Goal: Information Seeking & Learning: Learn about a topic

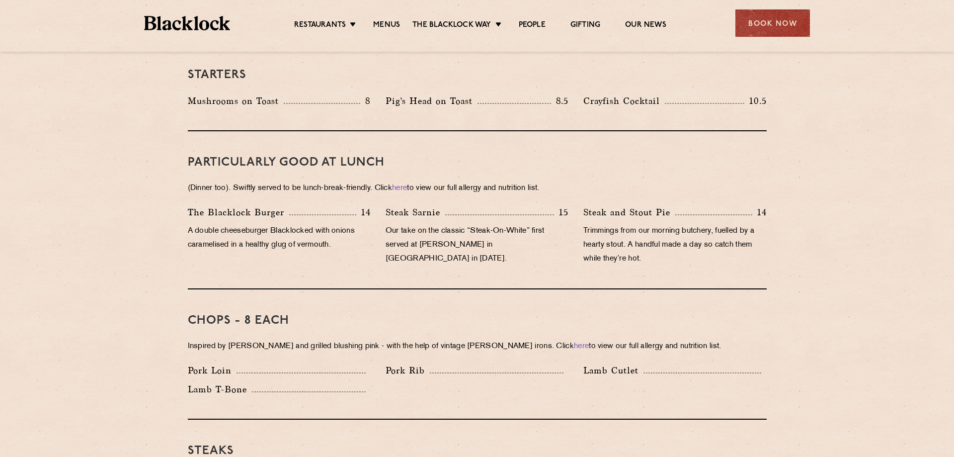
scroll to position [304, 0]
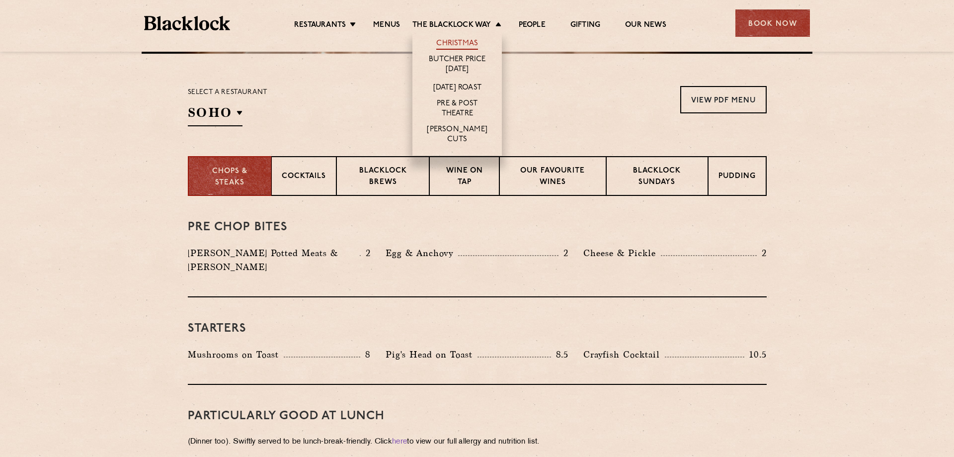
click at [461, 40] on link "Christmas" at bounding box center [457, 44] width 42 height 11
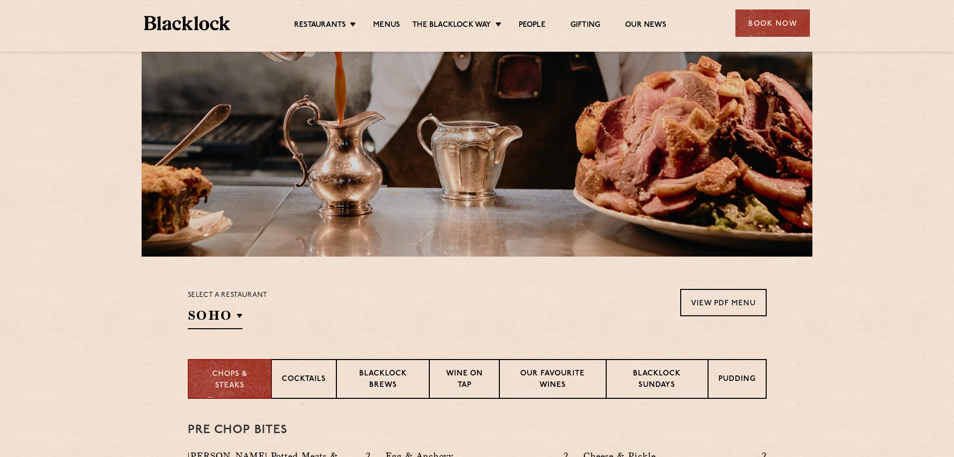
scroll to position [304, 0]
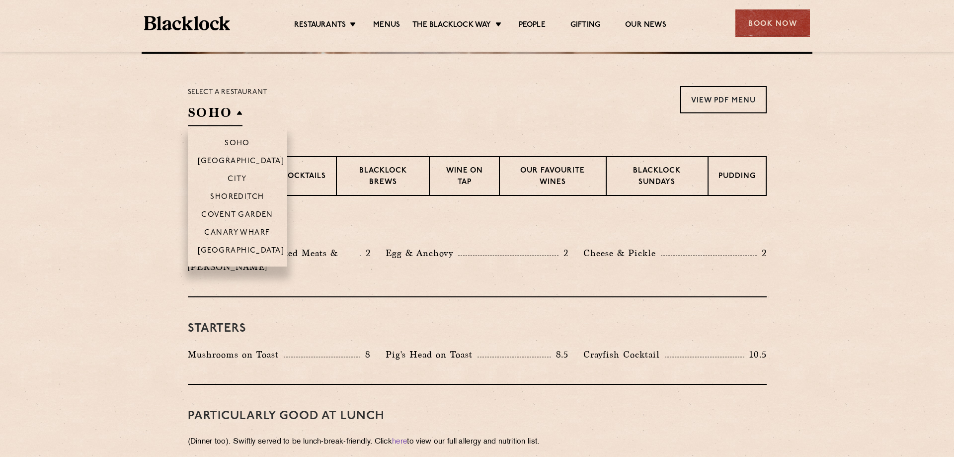
click at [213, 116] on h2 "SOHO" at bounding box center [215, 115] width 55 height 22
click at [244, 197] on p "Shoreditch" at bounding box center [237, 198] width 54 height 10
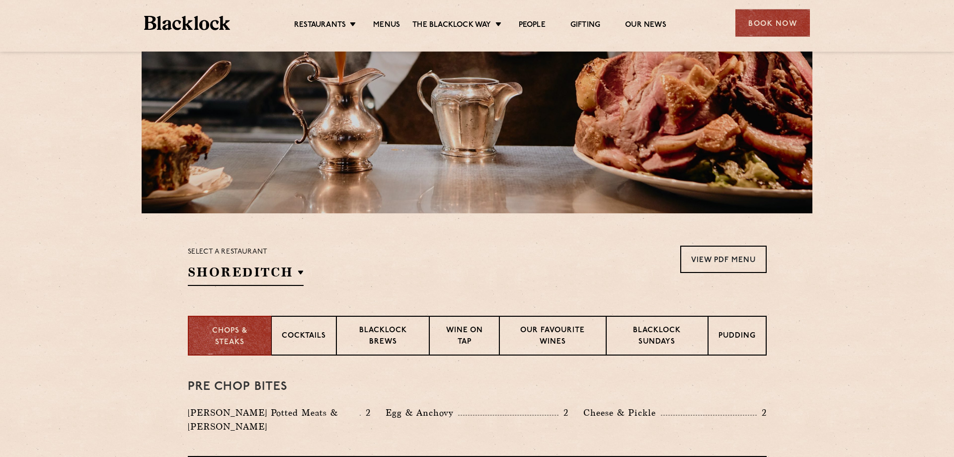
scroll to position [101, 0]
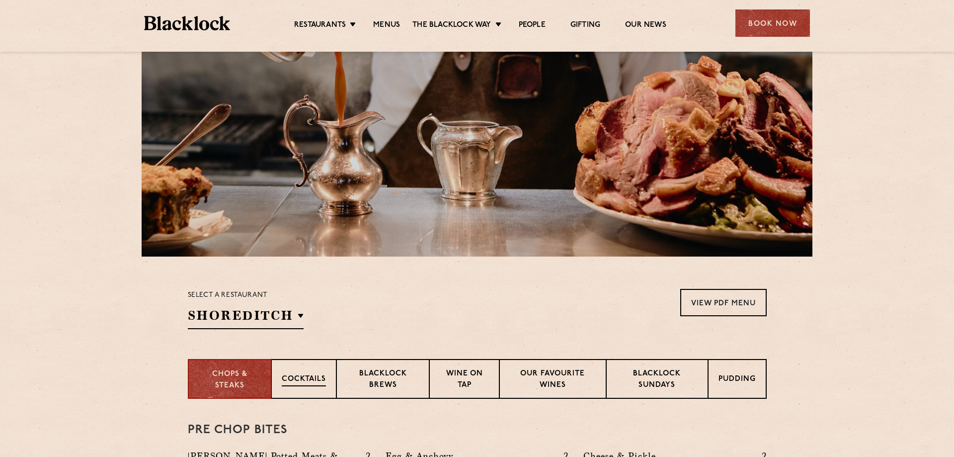
click at [308, 376] on p "Cocktails" at bounding box center [304, 380] width 44 height 12
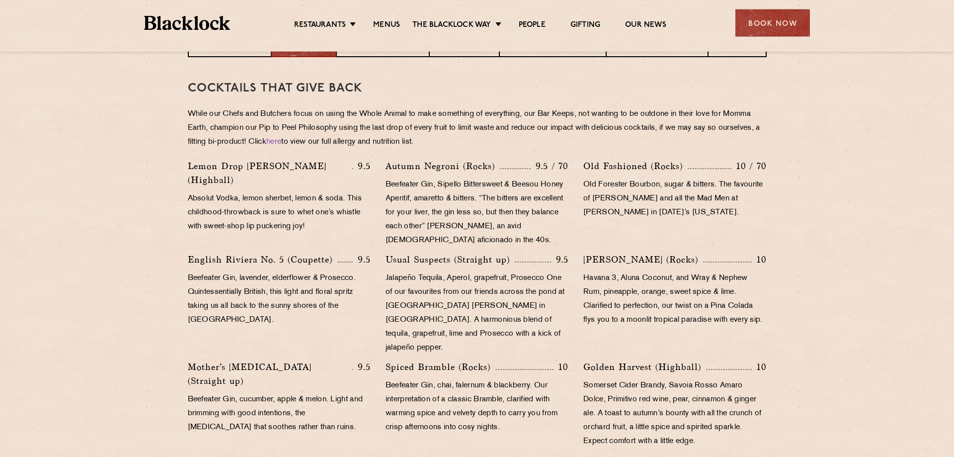
scroll to position [304, 0]
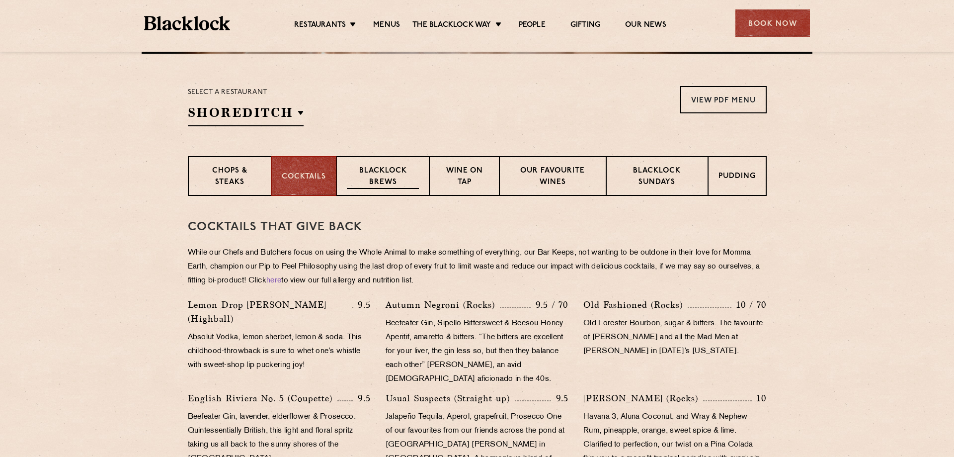
click at [348, 182] on p "Blacklock Brews" at bounding box center [383, 177] width 73 height 23
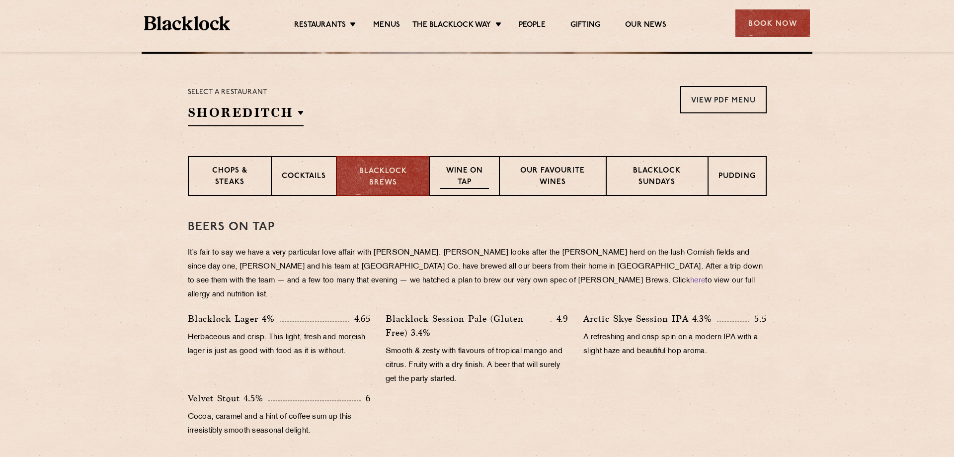
click at [473, 173] on p "Wine on Tap" at bounding box center [464, 177] width 49 height 23
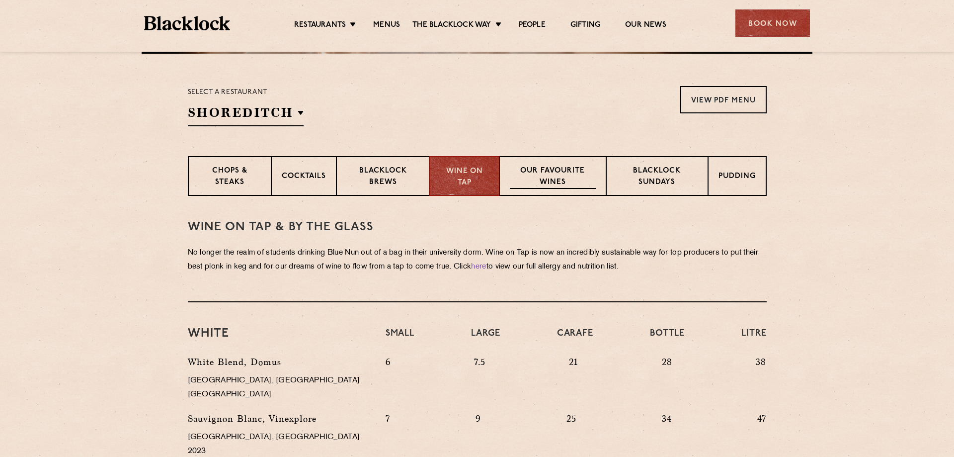
click at [546, 168] on p "Our favourite wines" at bounding box center [553, 177] width 86 height 23
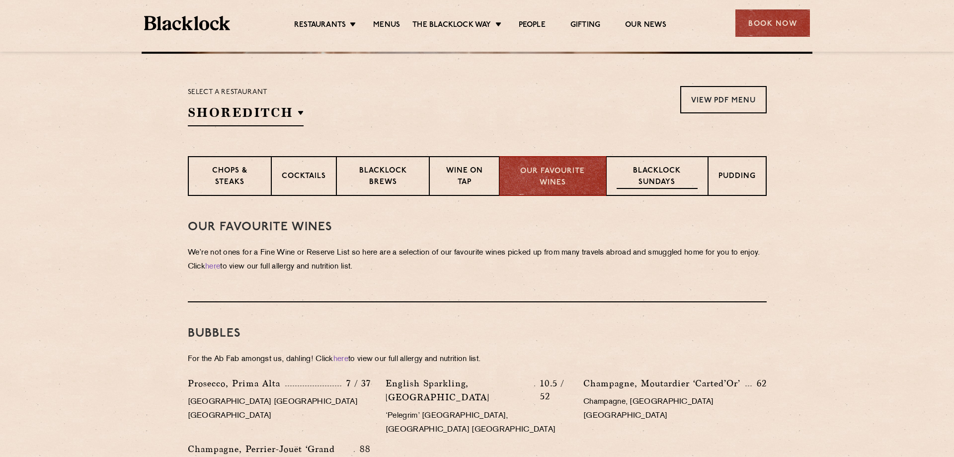
click at [644, 166] on p "Blacklock Sundays" at bounding box center [657, 177] width 81 height 23
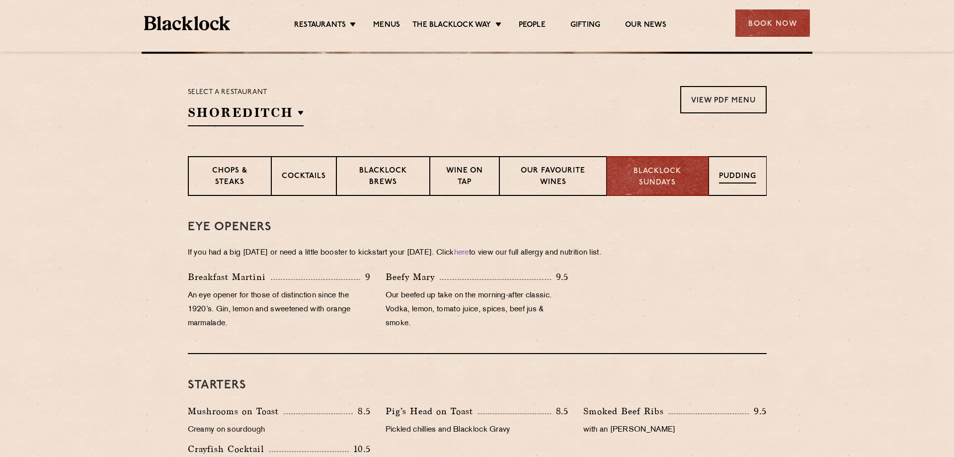
click at [729, 176] on p "Pudding" at bounding box center [737, 177] width 37 height 12
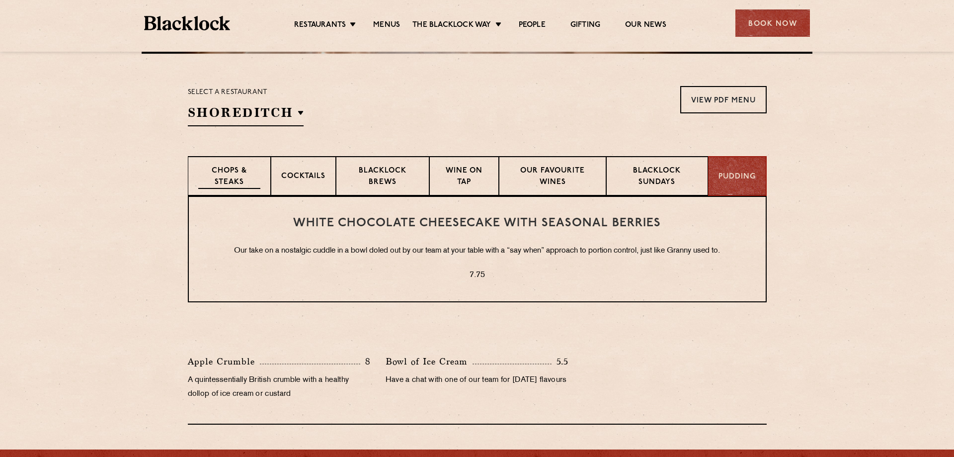
click at [264, 171] on div "Chops & Steaks" at bounding box center [229, 176] width 83 height 40
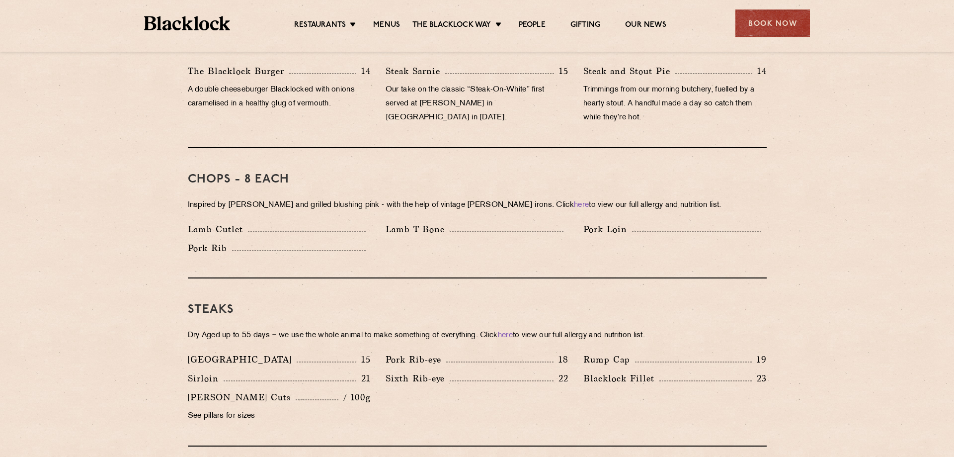
scroll to position [811, 0]
